Goal: Information Seeking & Learning: Learn about a topic

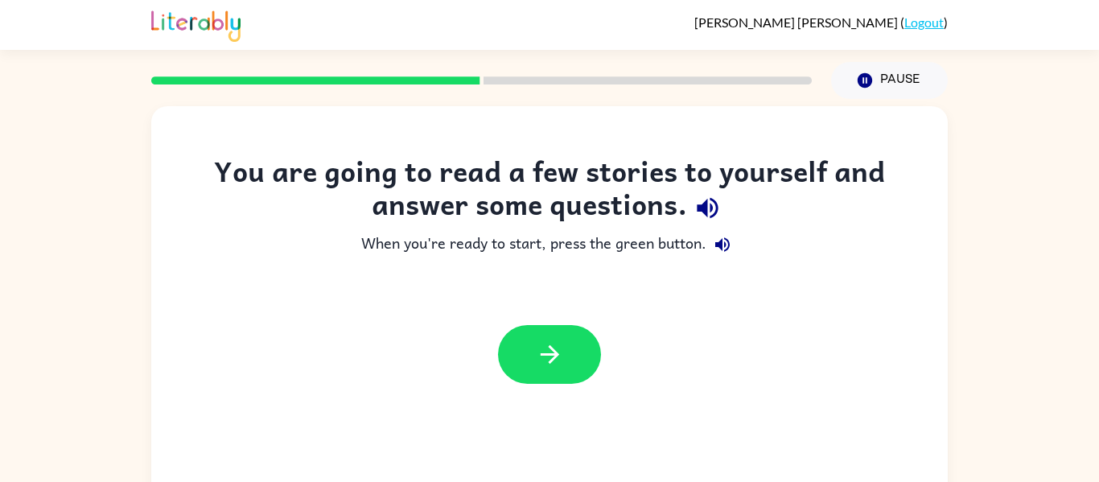
click at [555, 320] on div at bounding box center [549, 354] width 797 height 91
click at [536, 369] on button "button" at bounding box center [549, 354] width 103 height 59
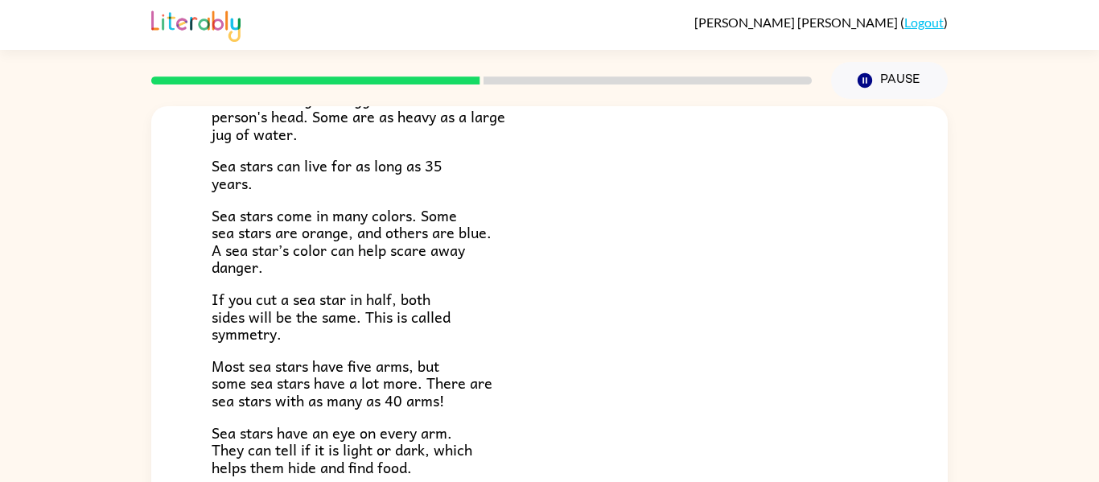
scroll to position [328, 0]
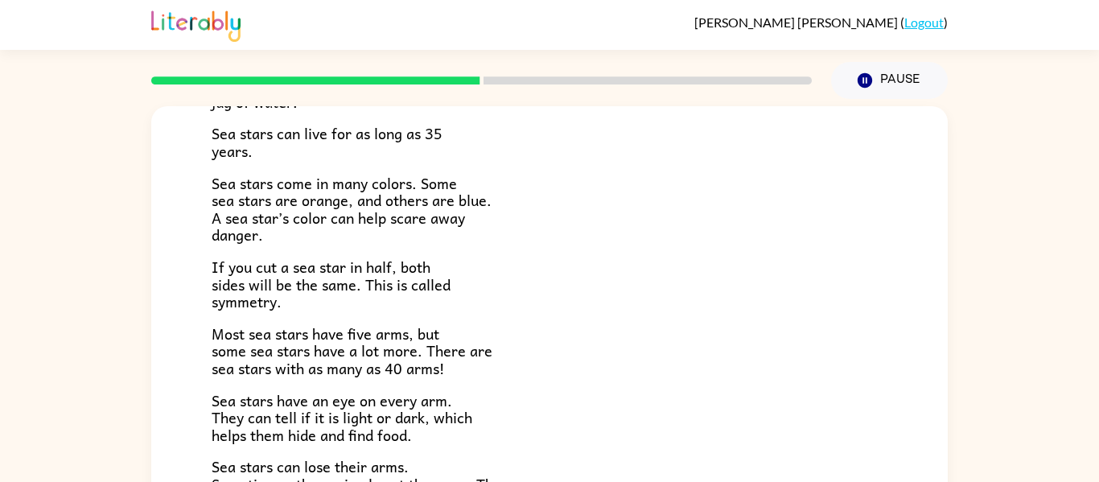
click at [349, 345] on span "Most sea stars have five arms, but some sea stars have a lot more. There are se…" at bounding box center [352, 351] width 281 height 58
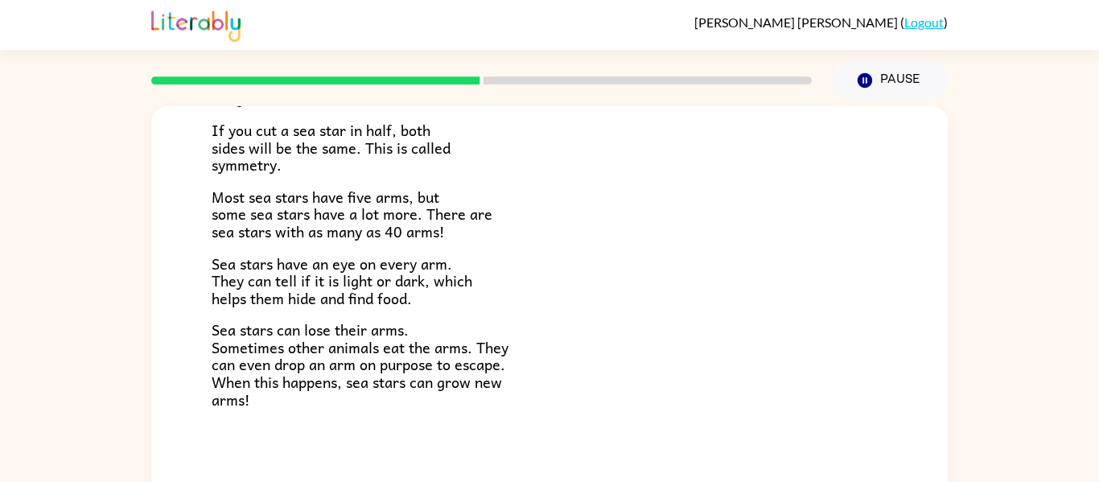
scroll to position [84, 0]
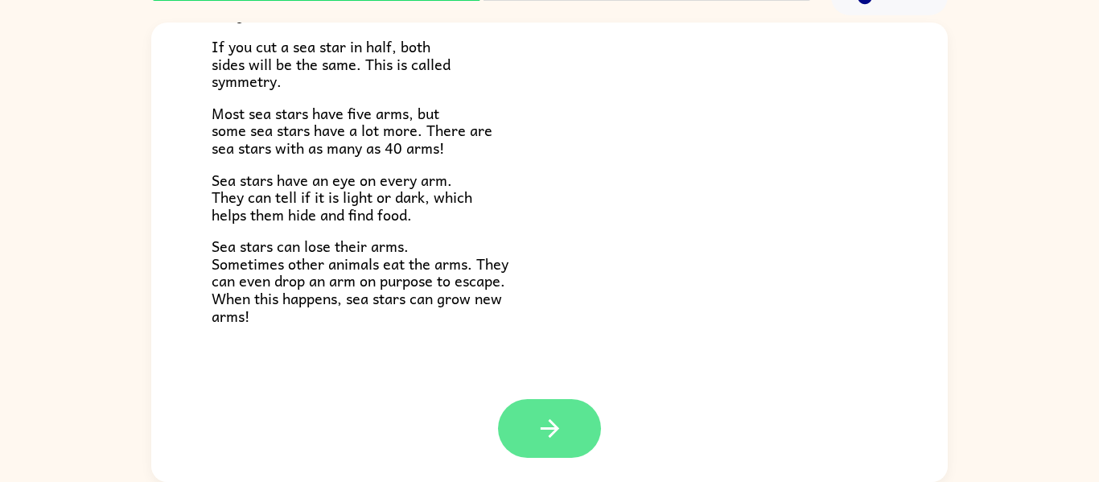
click at [555, 439] on icon "button" at bounding box center [550, 429] width 28 height 28
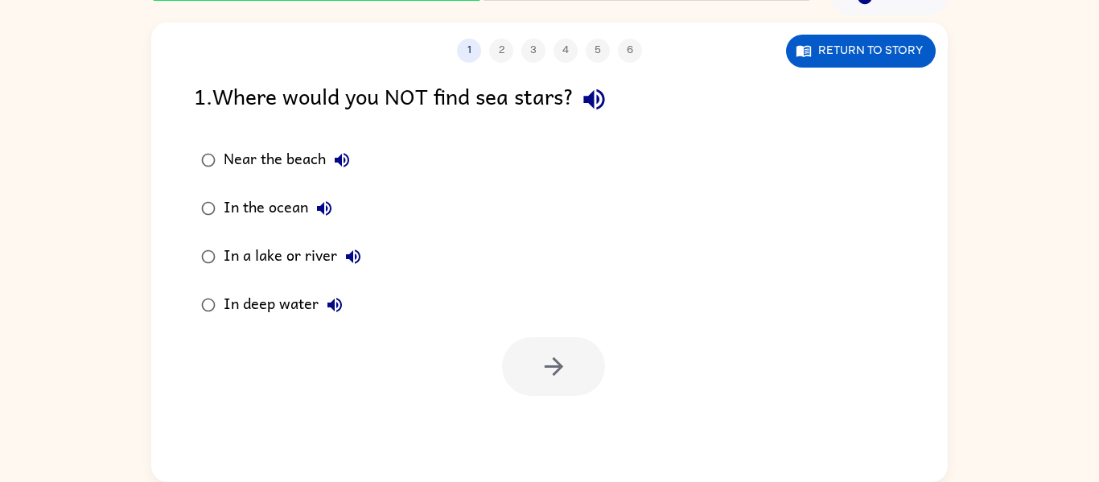
click at [555, 439] on div "1 2 3 4 5 6 Return to story 1 . Where would you NOT find sea stars? Near the be…" at bounding box center [549, 253] width 797 height 460
click at [604, 97] on icon "button" at bounding box center [594, 99] width 21 height 21
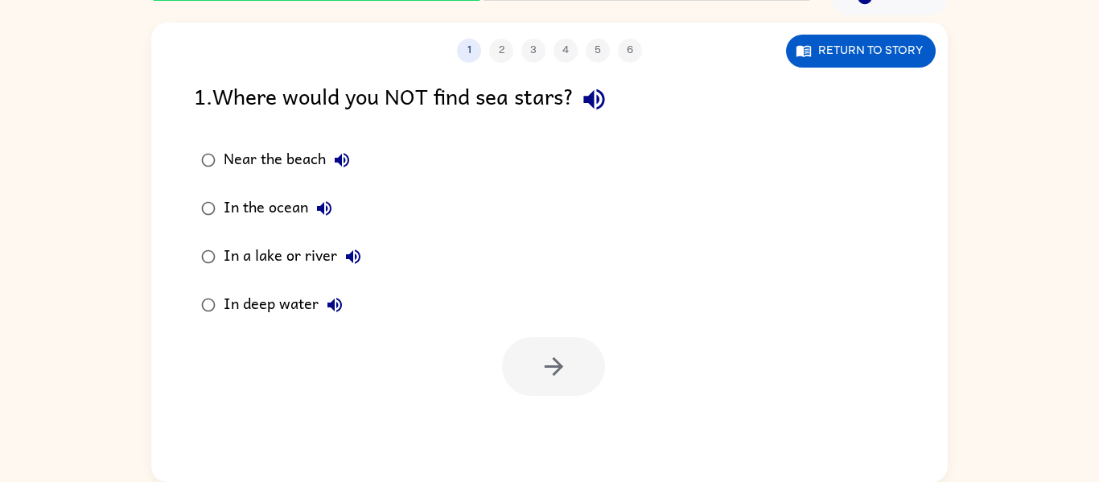
click at [338, 159] on icon "button" at bounding box center [342, 160] width 14 height 14
click at [338, 160] on icon "button" at bounding box center [342, 160] width 14 height 14
click at [323, 210] on icon "button" at bounding box center [324, 208] width 14 height 14
click at [347, 259] on icon "button" at bounding box center [353, 256] width 19 height 19
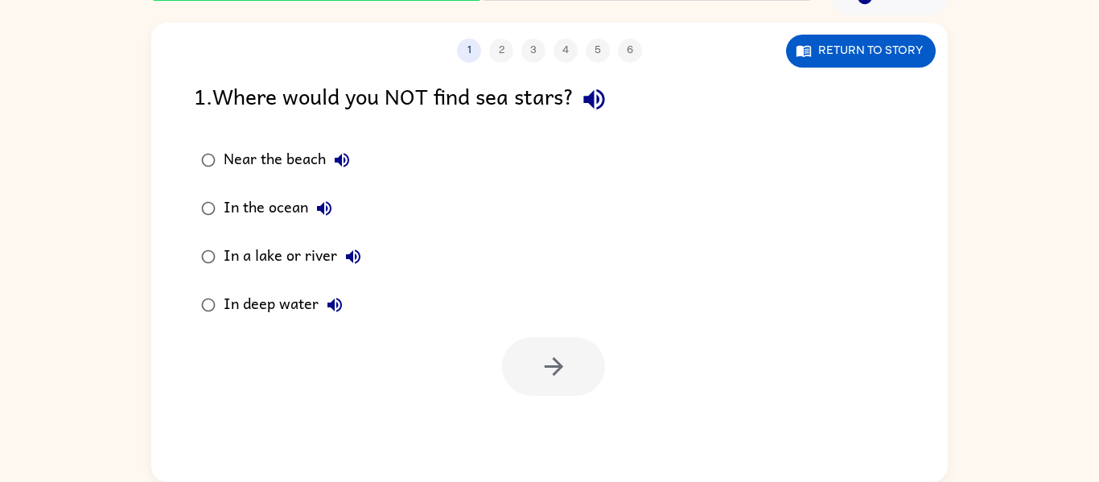
click at [329, 303] on icon "button" at bounding box center [335, 305] width 14 height 14
click at [600, 95] on icon "button" at bounding box center [594, 99] width 21 height 21
click at [335, 303] on icon "button" at bounding box center [334, 304] width 19 height 19
click at [545, 366] on icon "button" at bounding box center [553, 366] width 19 height 19
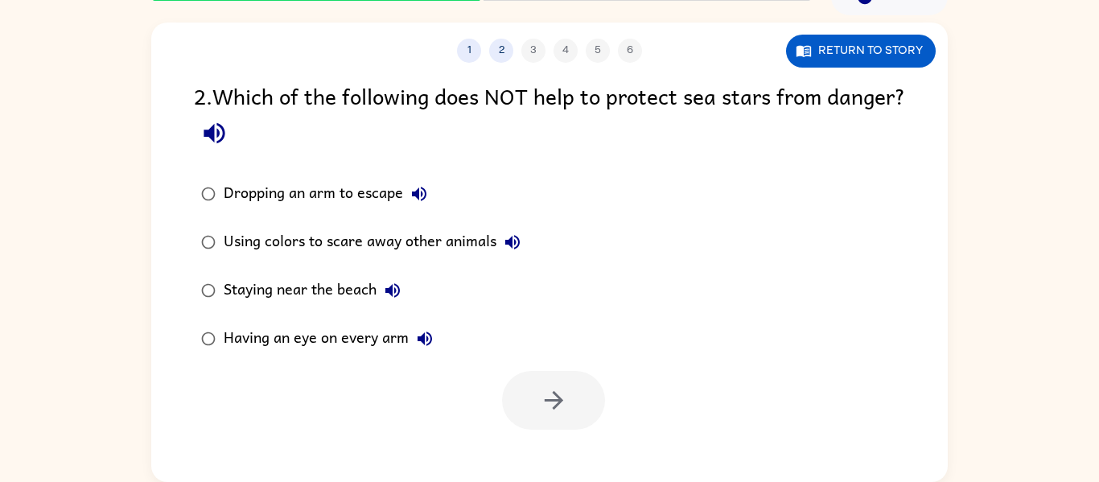
click at [225, 134] on icon "button" at bounding box center [214, 133] width 21 height 21
click at [229, 130] on icon "button" at bounding box center [214, 133] width 28 height 28
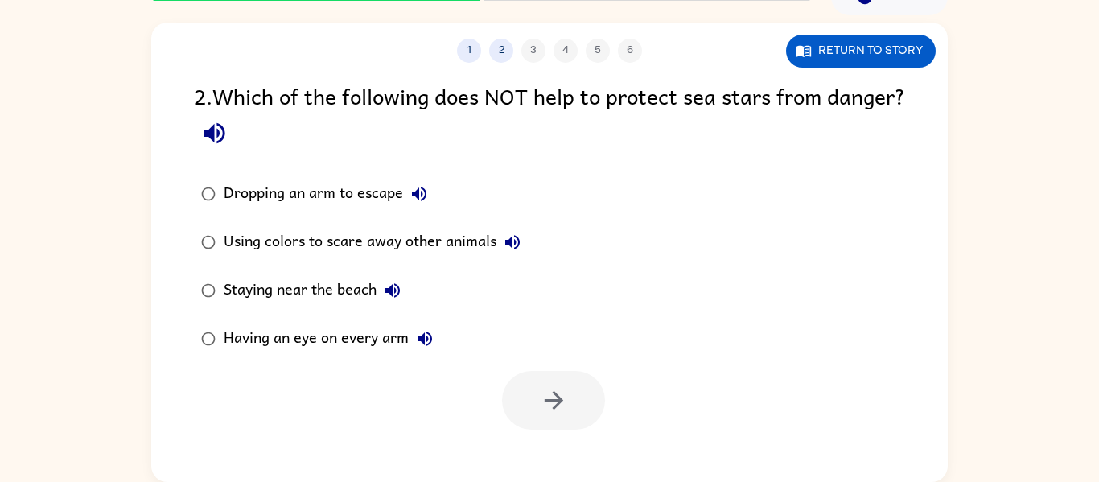
click at [229, 130] on icon "button" at bounding box center [214, 133] width 28 height 28
click at [416, 188] on icon "button" at bounding box center [419, 193] width 19 height 19
click at [515, 242] on icon "button" at bounding box center [512, 242] width 14 height 14
click at [393, 290] on icon "button" at bounding box center [393, 290] width 14 height 14
click at [390, 288] on icon "button" at bounding box center [393, 290] width 14 height 14
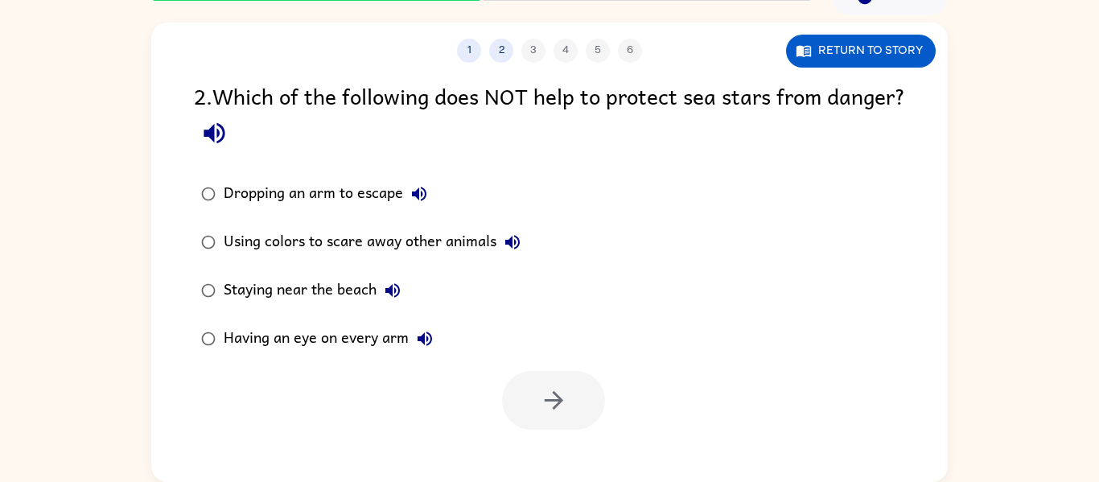
click at [423, 339] on icon "button" at bounding box center [425, 339] width 14 height 14
click at [514, 243] on icon "button" at bounding box center [512, 242] width 19 height 19
click at [419, 191] on icon "button" at bounding box center [419, 194] width 14 height 14
click at [514, 244] on icon "button" at bounding box center [512, 242] width 19 height 19
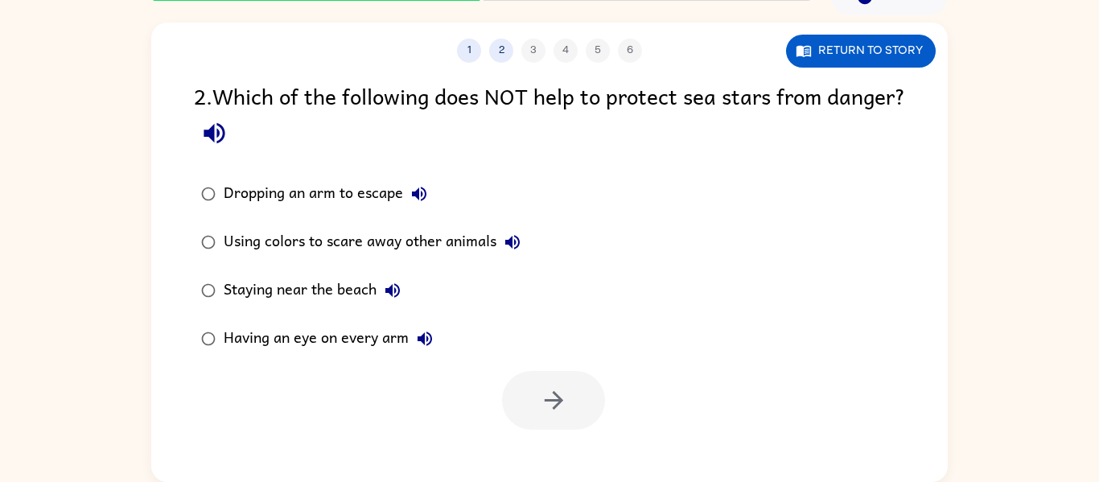
click at [514, 244] on icon "button" at bounding box center [512, 242] width 19 height 19
click at [536, 384] on button "button" at bounding box center [553, 400] width 103 height 59
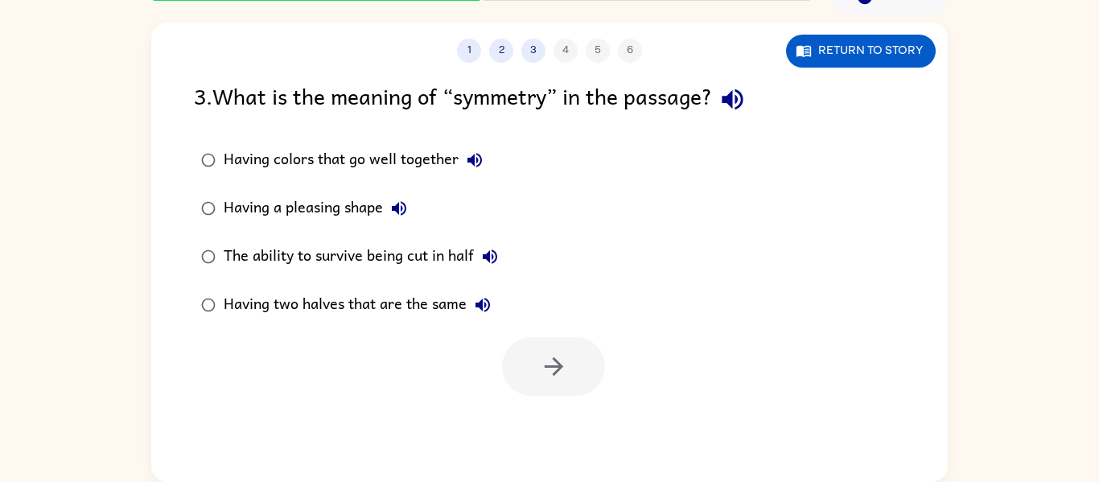
click at [740, 98] on icon "button" at bounding box center [732, 99] width 21 height 21
click at [476, 160] on icon "button" at bounding box center [474, 160] width 19 height 19
click at [394, 207] on icon "button" at bounding box center [399, 208] width 14 height 14
click at [499, 254] on icon "button" at bounding box center [490, 256] width 19 height 19
click at [486, 301] on icon "button" at bounding box center [482, 304] width 19 height 19
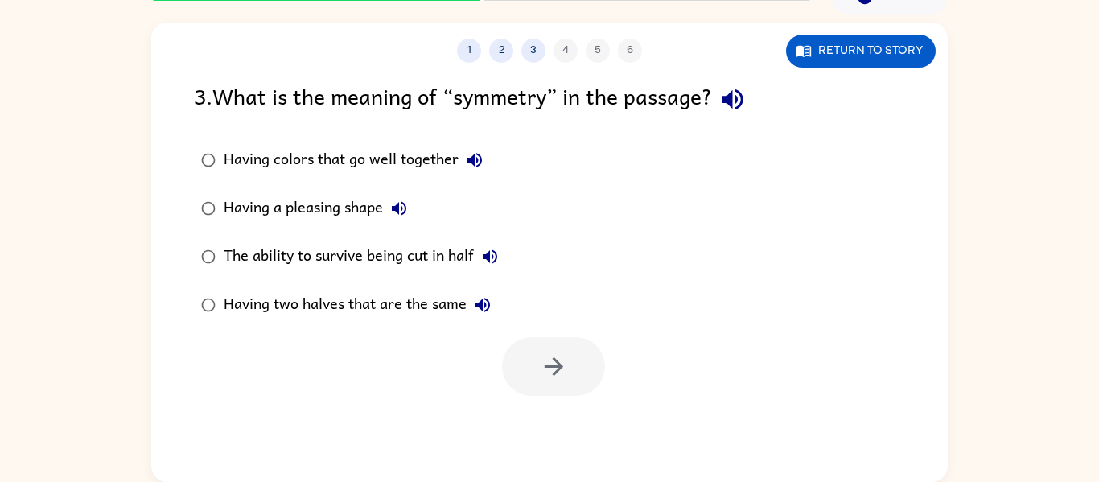
click at [744, 102] on icon "button" at bounding box center [733, 99] width 28 height 28
click at [468, 155] on icon "button" at bounding box center [474, 160] width 19 height 19
click at [540, 353] on icon "button" at bounding box center [554, 367] width 28 height 28
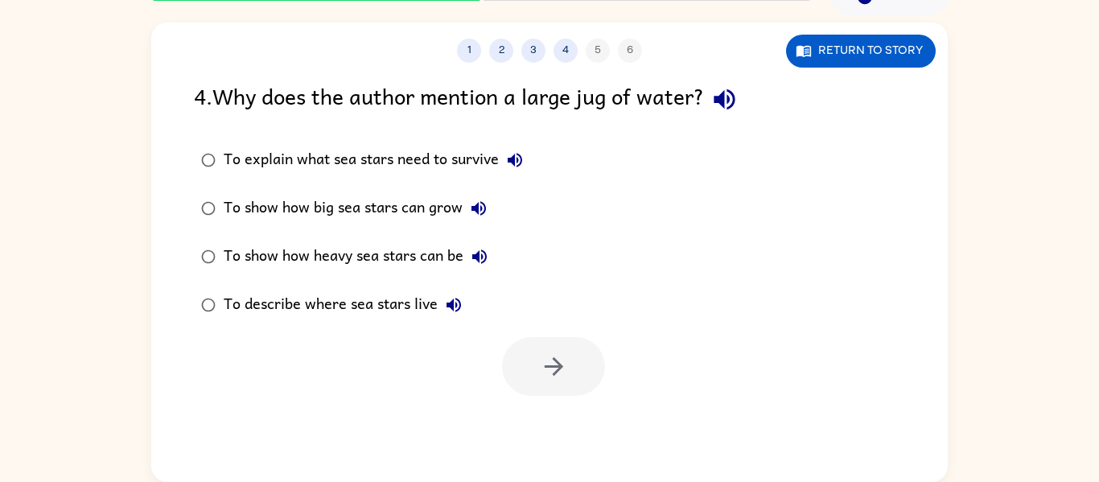
click at [737, 89] on icon "button" at bounding box center [725, 99] width 28 height 28
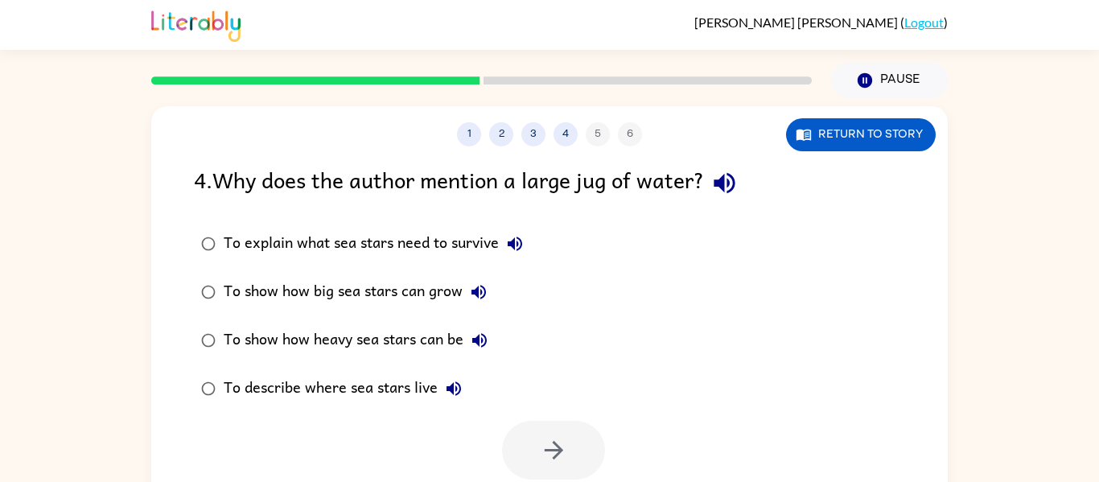
click at [735, 182] on icon "button" at bounding box center [724, 183] width 21 height 21
click at [514, 243] on icon "button" at bounding box center [515, 244] width 14 height 14
click at [474, 295] on icon "button" at bounding box center [478, 292] width 19 height 19
click at [486, 344] on icon "button" at bounding box center [479, 340] width 14 height 14
click at [454, 390] on icon "button" at bounding box center [453, 388] width 19 height 19
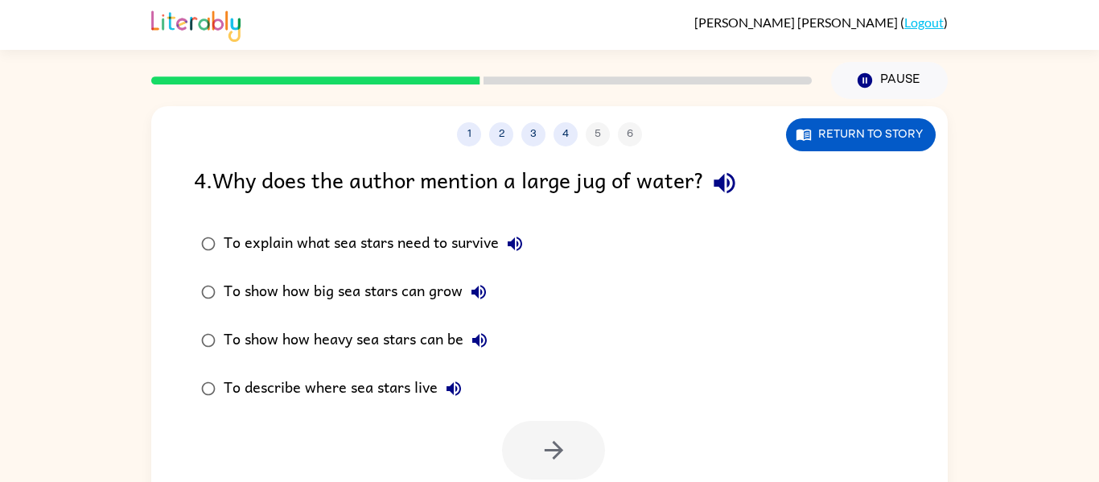
click at [479, 291] on icon "button" at bounding box center [479, 292] width 14 height 14
click at [542, 439] on icon "button" at bounding box center [554, 450] width 28 height 28
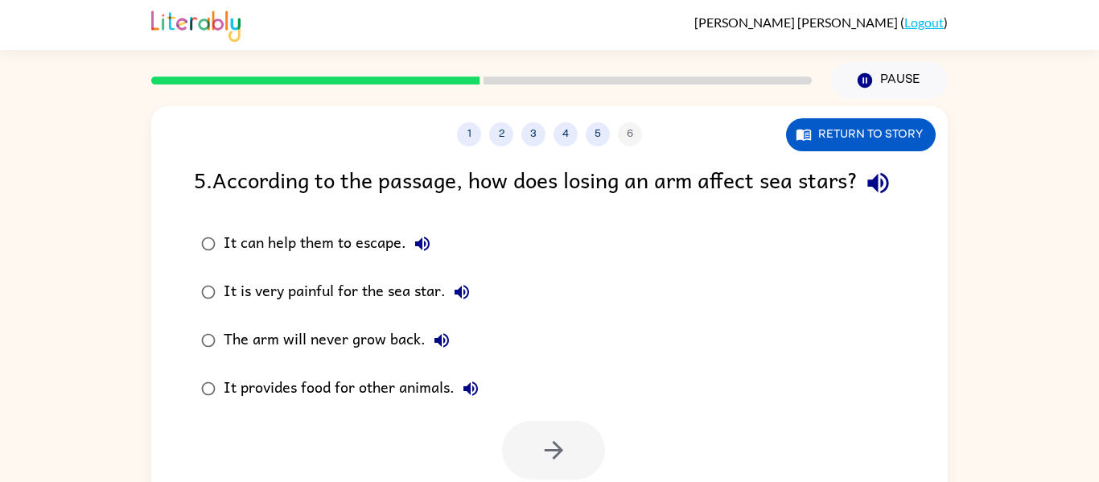
click at [542, 413] on div "It can help them to escape. It is very painful for the sea star. The arm will n…" at bounding box center [571, 316] width 754 height 193
click at [864, 197] on icon "button" at bounding box center [878, 183] width 28 height 28
click at [417, 251] on icon "button" at bounding box center [422, 244] width 14 height 14
click at [458, 299] on icon "button" at bounding box center [462, 292] width 14 height 14
click at [438, 350] on icon "button" at bounding box center [441, 340] width 19 height 19
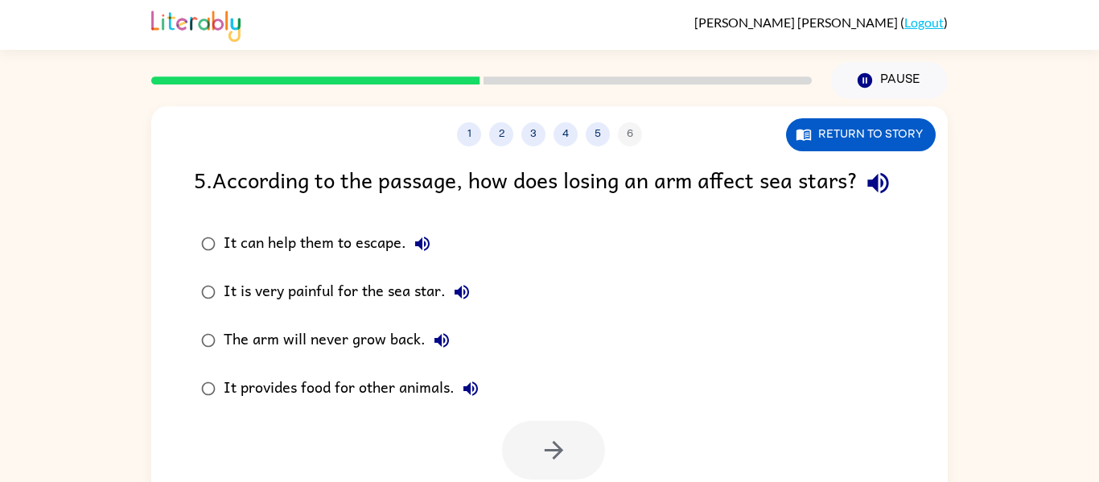
click at [473, 398] on icon "button" at bounding box center [470, 388] width 19 height 19
click at [868, 194] on icon "button" at bounding box center [878, 183] width 21 height 21
click at [420, 251] on icon "button" at bounding box center [422, 244] width 14 height 14
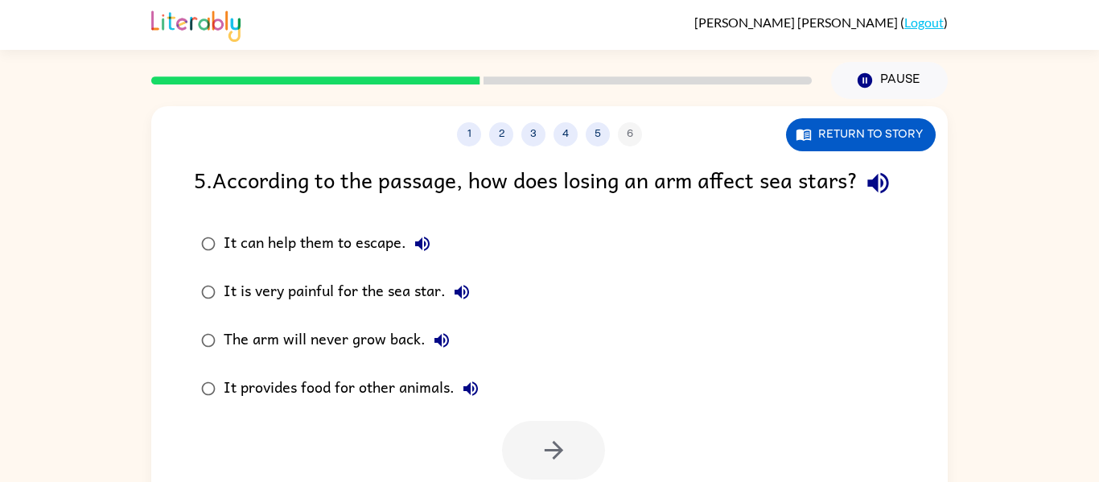
click at [462, 302] on icon "button" at bounding box center [461, 292] width 19 height 19
click at [438, 348] on icon "button" at bounding box center [442, 340] width 14 height 14
click at [472, 398] on icon "button" at bounding box center [470, 388] width 19 height 19
click at [864, 197] on icon "button" at bounding box center [878, 183] width 28 height 28
click at [421, 251] on icon "button" at bounding box center [422, 244] width 14 height 14
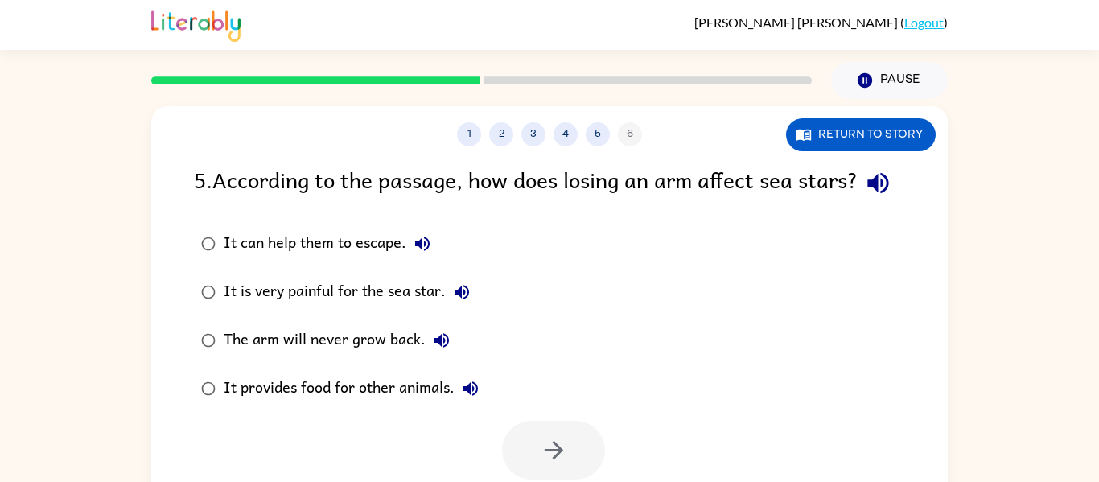
click at [468, 398] on icon "button" at bounding box center [470, 388] width 19 height 19
click at [868, 194] on icon "button" at bounding box center [878, 183] width 21 height 21
click at [423, 254] on icon "button" at bounding box center [422, 243] width 19 height 19
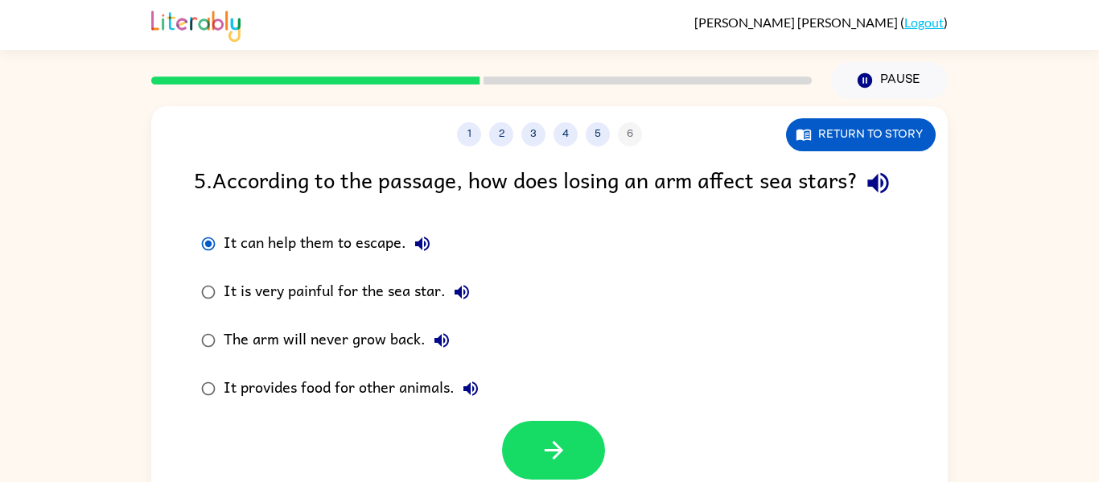
click at [423, 254] on icon "button" at bounding box center [422, 243] width 19 height 19
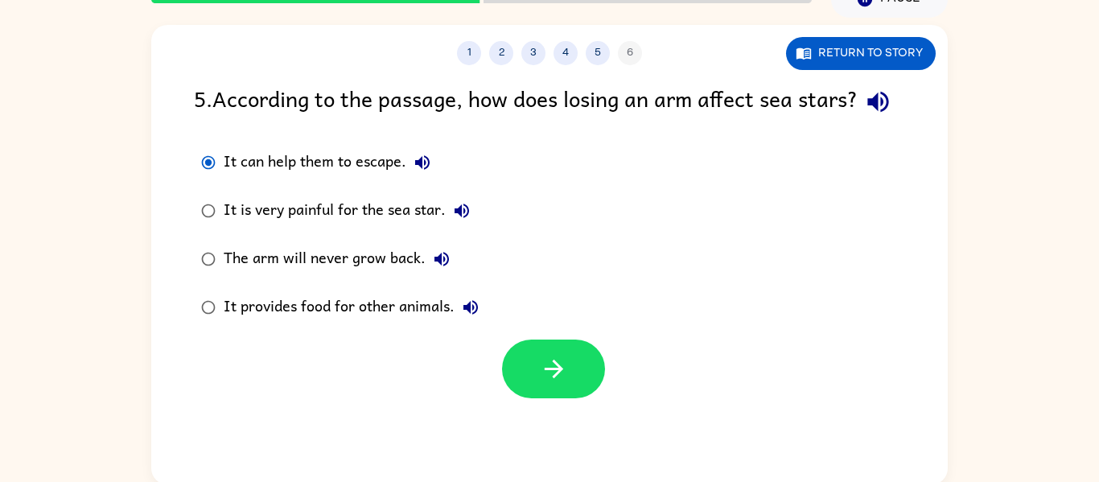
scroll to position [84, 0]
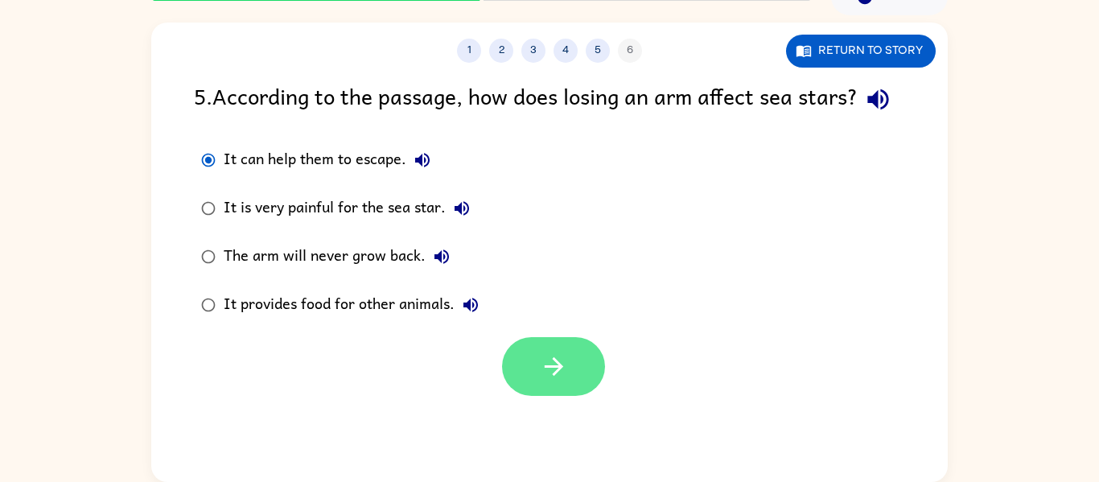
click at [565, 396] on button "button" at bounding box center [553, 366] width 103 height 59
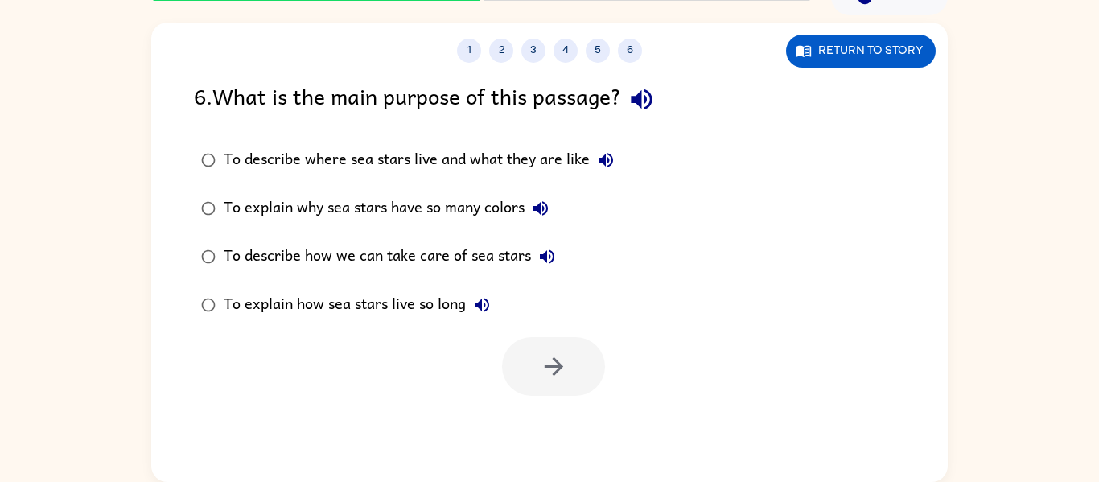
click at [648, 99] on icon "button" at bounding box center [642, 99] width 28 height 28
click at [608, 160] on icon "button" at bounding box center [606, 160] width 14 height 14
click at [546, 206] on icon "button" at bounding box center [541, 208] width 14 height 14
click at [547, 254] on icon "button" at bounding box center [547, 256] width 19 height 19
click at [479, 305] on icon "button" at bounding box center [482, 305] width 14 height 14
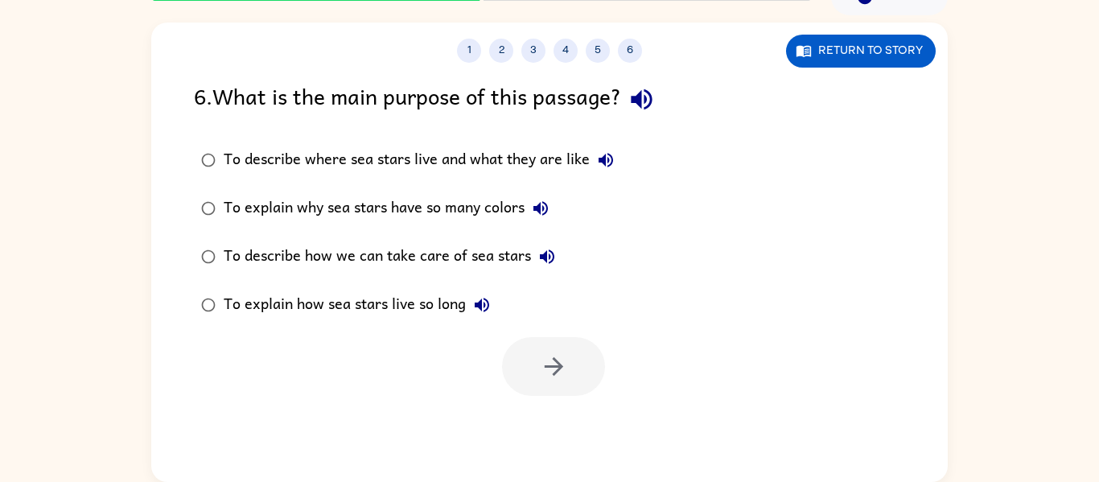
click at [650, 100] on icon "button" at bounding box center [641, 99] width 21 height 21
click at [542, 203] on icon "button" at bounding box center [540, 208] width 19 height 19
click at [540, 352] on button "button" at bounding box center [553, 366] width 103 height 59
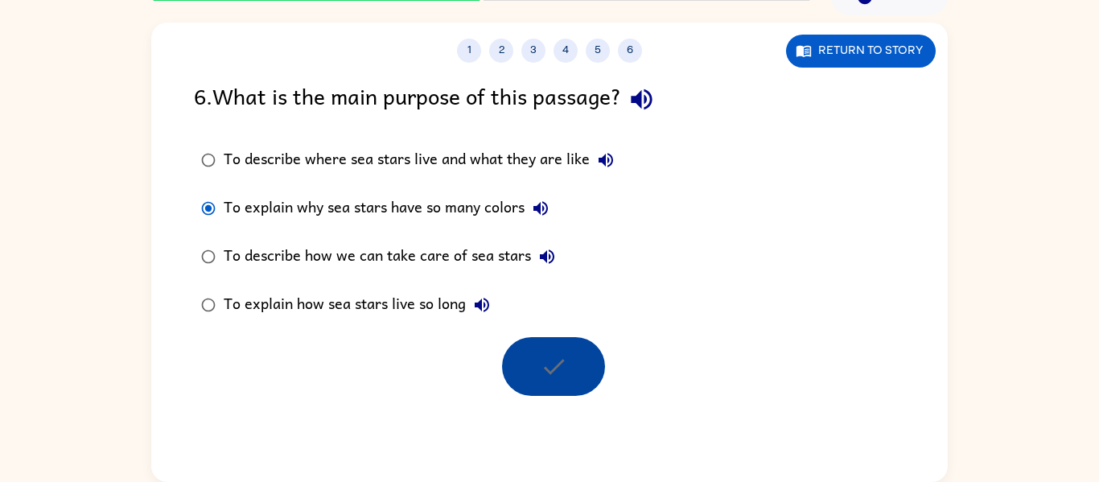
scroll to position [55, 0]
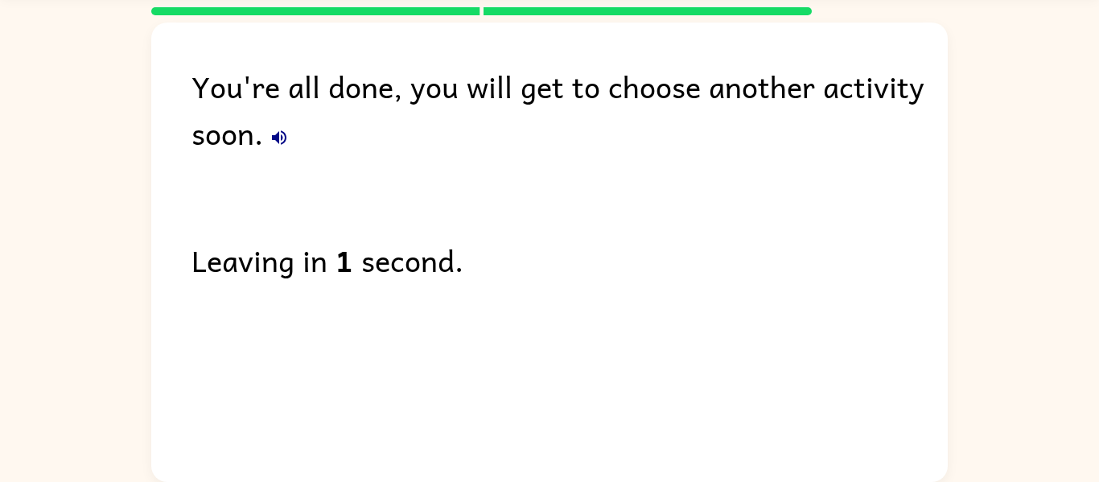
click at [271, 138] on icon "button" at bounding box center [279, 137] width 19 height 19
